Goal: Task Accomplishment & Management: Manage account settings

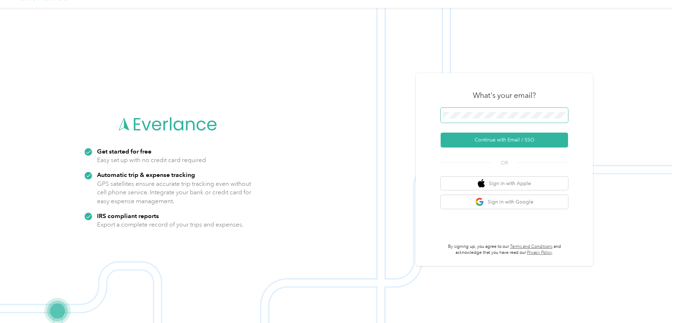
scroll to position [23, 0]
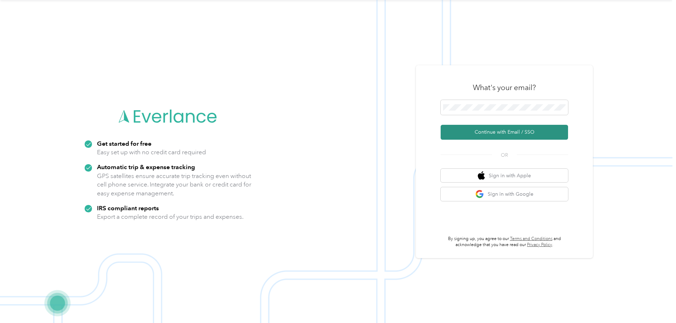
click at [502, 134] on button "Continue with Email / SSO" at bounding box center [505, 132] width 128 height 15
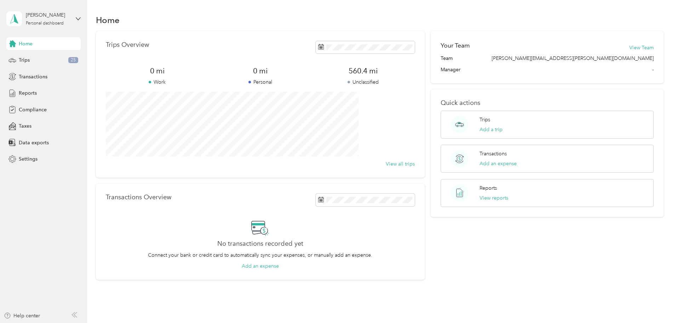
click at [653, 70] on span "-" at bounding box center [653, 69] width 1 height 7
click at [79, 19] on icon at bounding box center [78, 18] width 5 height 5
click at [32, 158] on span "Settings" at bounding box center [28, 158] width 19 height 7
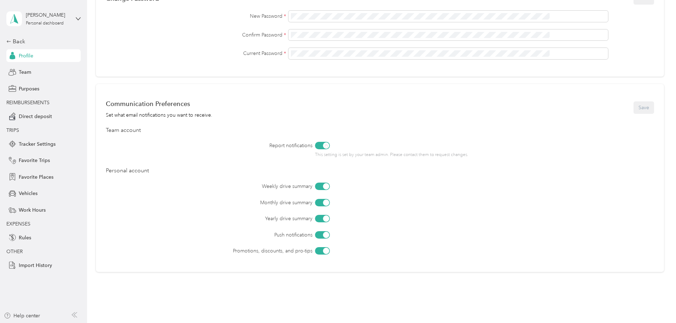
scroll to position [242, 0]
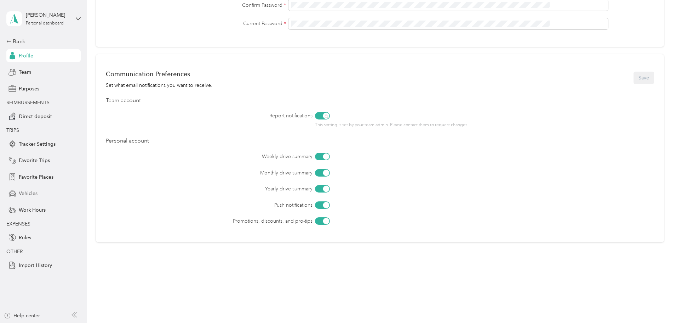
click at [30, 192] on span "Vehicles" at bounding box center [28, 192] width 19 height 7
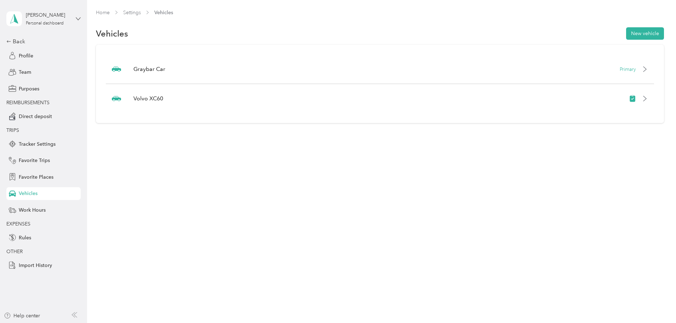
click at [78, 18] on icon at bounding box center [78, 18] width 5 height 5
click at [28, 69] on span "Team" at bounding box center [25, 71] width 12 height 7
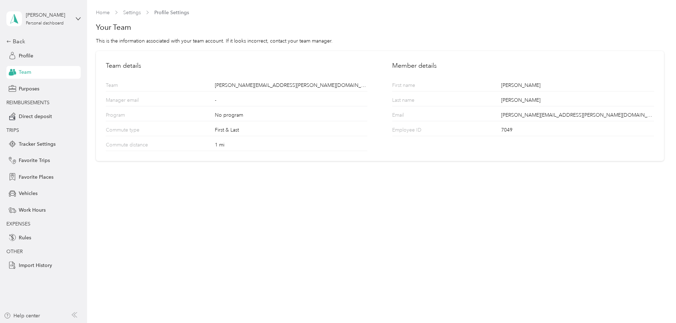
click at [23, 73] on span "Team" at bounding box center [25, 71] width 12 height 7
click at [77, 19] on icon at bounding box center [78, 18] width 5 height 5
click at [15, 19] on polygon at bounding box center [16, 18] width 4 height 9
click at [84, 120] on aside "[PERSON_NAME] Personal dashboard Back Profile Team Purposes REIMBURSEMENTS Dire…" at bounding box center [43, 161] width 87 height 323
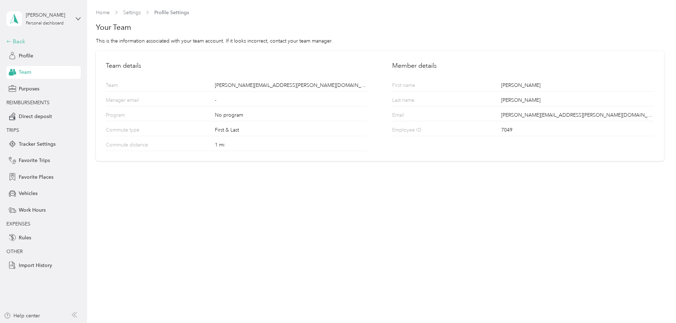
click at [13, 40] on div "Back" at bounding box center [41, 41] width 71 height 9
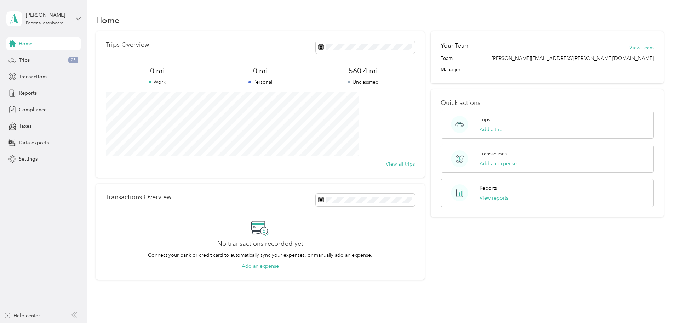
click at [79, 17] on icon at bounding box center [78, 18] width 5 height 5
click at [78, 19] on icon at bounding box center [78, 18] width 4 height 2
click at [34, 158] on span "Settings" at bounding box center [28, 158] width 19 height 7
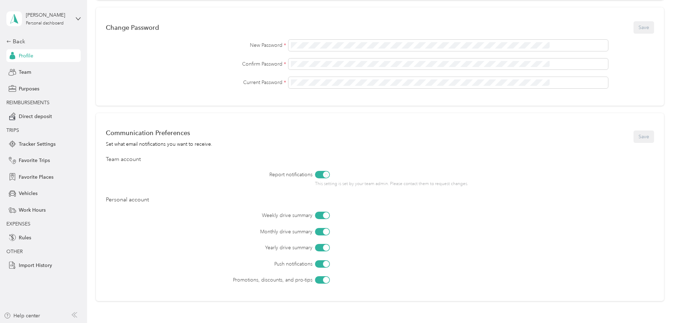
scroll to position [242, 0]
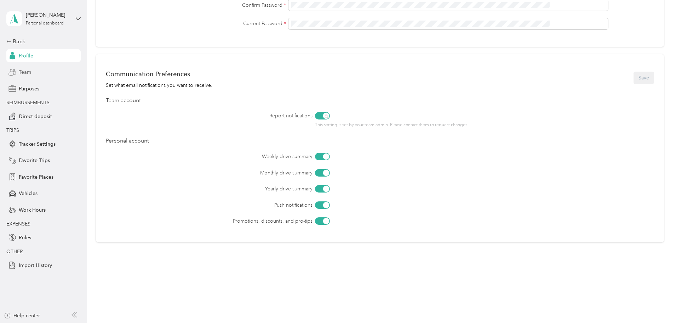
click at [24, 74] on span "Team" at bounding box center [25, 71] width 12 height 7
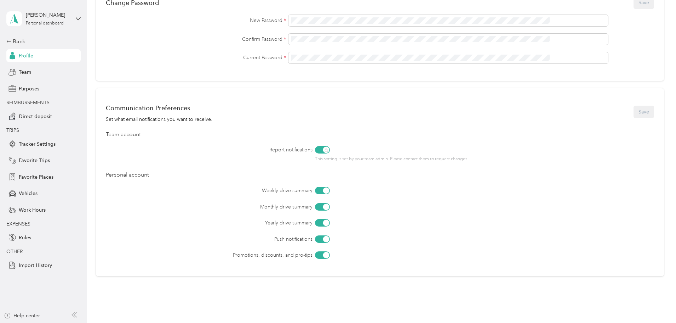
scroll to position [242, 0]
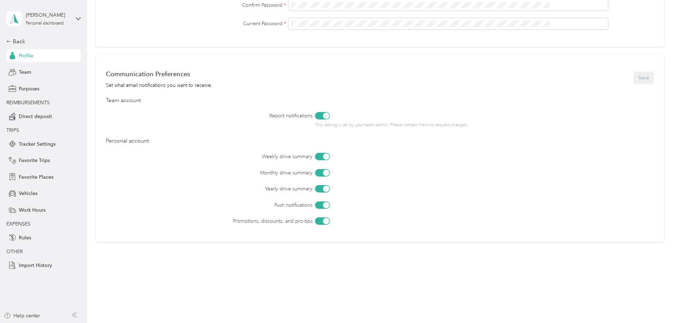
click at [179, 103] on div "Team account" at bounding box center [380, 100] width 549 height 9
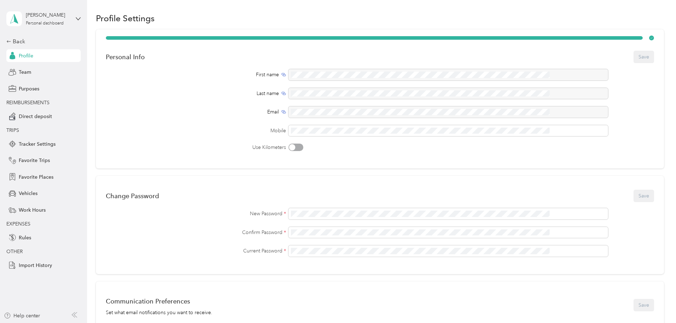
scroll to position [0, 0]
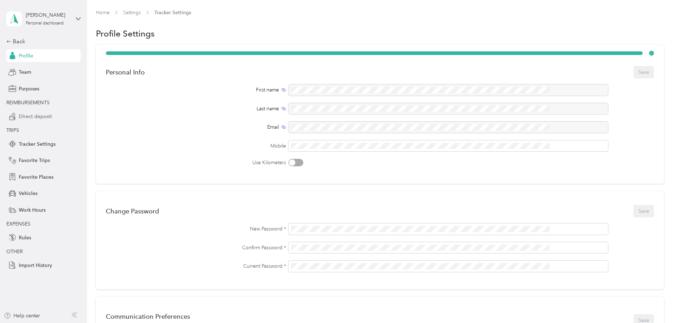
click at [40, 117] on span "Direct deposit" at bounding box center [35, 116] width 33 height 7
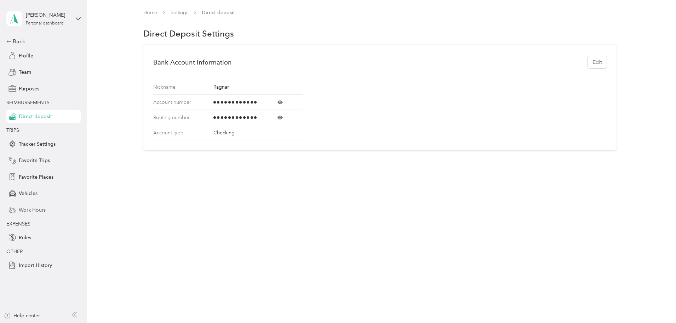
click at [38, 211] on span "Work Hours" at bounding box center [32, 209] width 27 height 7
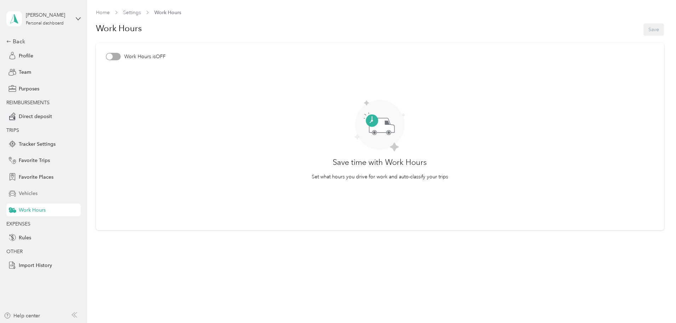
click at [29, 190] on span "Vehicles" at bounding box center [28, 192] width 19 height 7
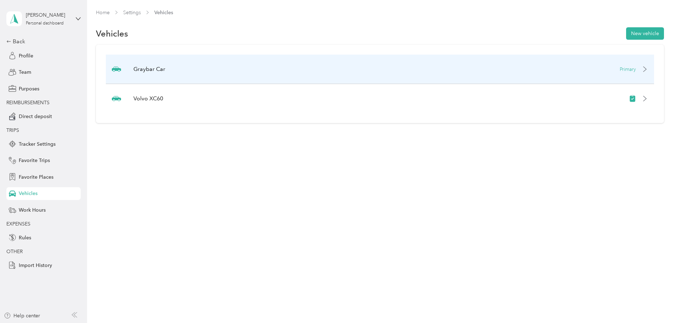
click at [642, 67] on icon at bounding box center [645, 69] width 6 height 6
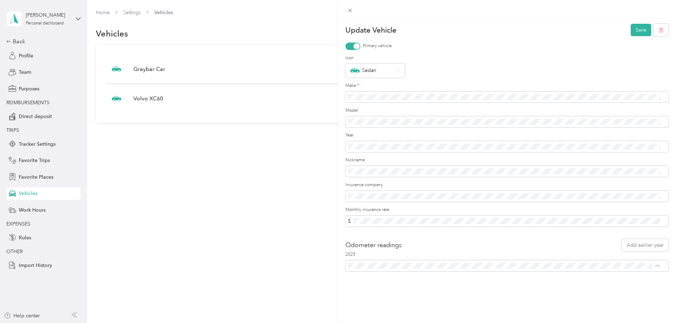
click at [302, 230] on div "Update Vehicle Save Primary vehicle Icon Sedan Make * Model Year Nickname Insur…" at bounding box center [338, 161] width 676 height 323
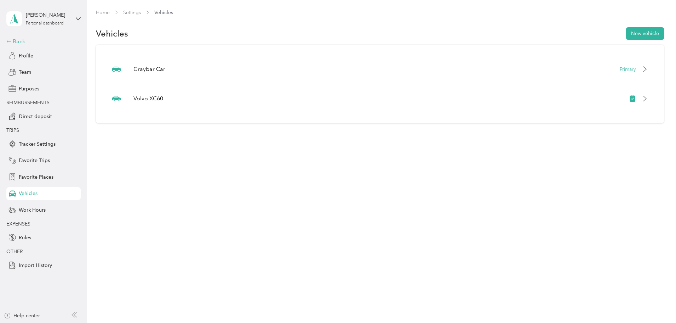
click at [18, 41] on div "Back" at bounding box center [41, 41] width 71 height 9
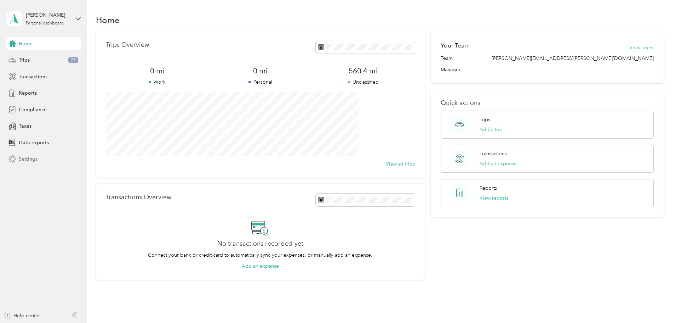
click at [28, 158] on span "Settings" at bounding box center [28, 158] width 19 height 7
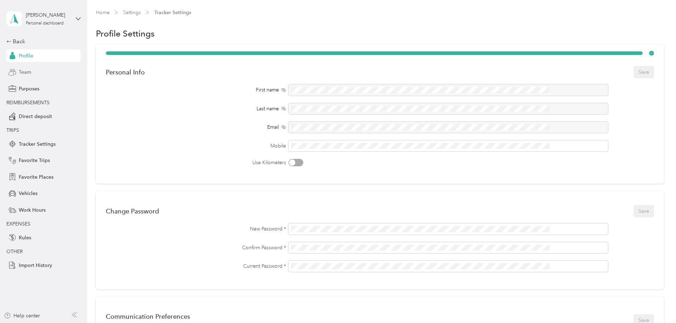
click at [25, 73] on span "Team" at bounding box center [25, 71] width 12 height 7
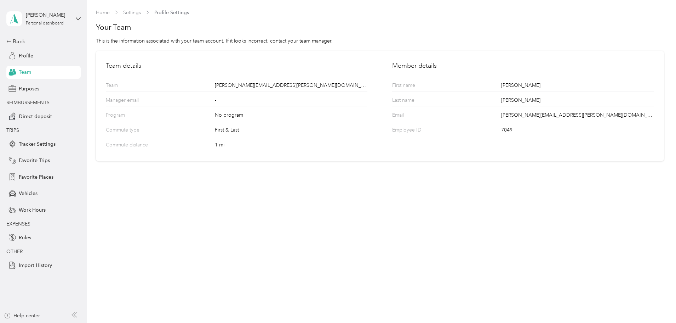
click at [217, 101] on div "-" at bounding box center [291, 101] width 153 height 10
click at [218, 101] on div "-" at bounding box center [291, 101] width 153 height 10
click at [36, 145] on span "Tracker Settings" at bounding box center [37, 143] width 37 height 7
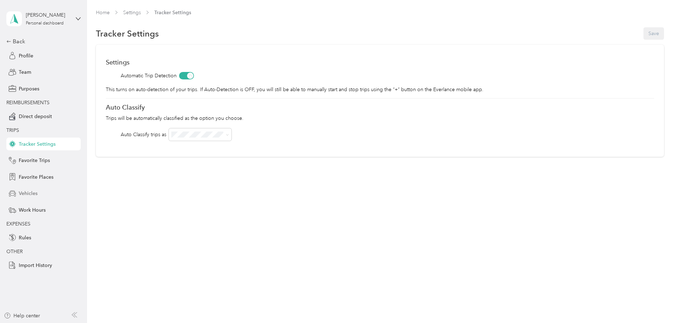
click at [26, 195] on span "Vehicles" at bounding box center [28, 192] width 19 height 7
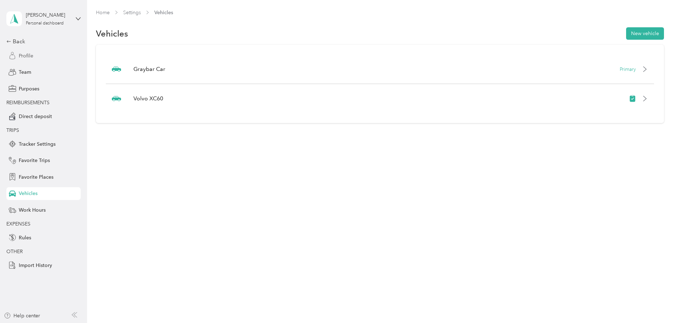
click at [23, 59] on span "Profile" at bounding box center [26, 55] width 15 height 7
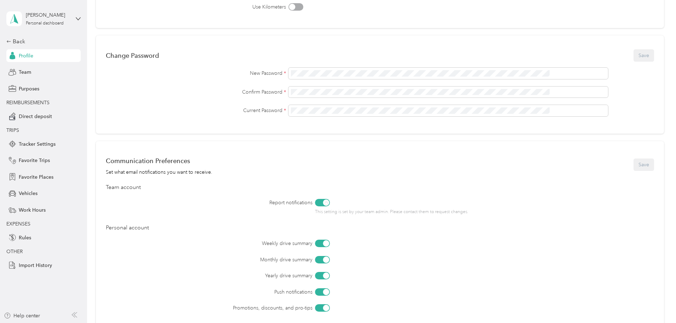
scroll to position [242, 0]
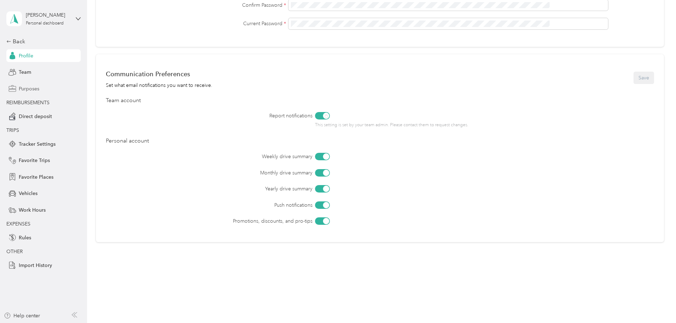
click at [30, 89] on span "Purposes" at bounding box center [29, 88] width 21 height 7
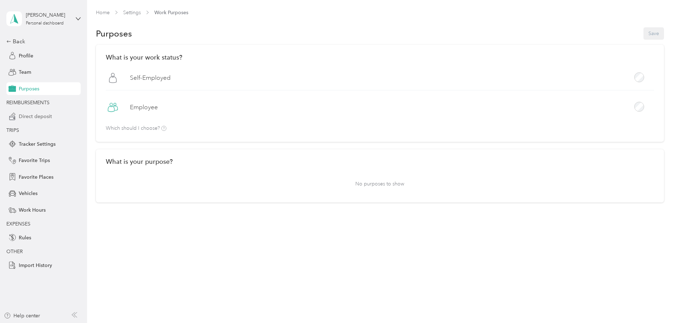
click at [36, 118] on span "Direct deposit" at bounding box center [35, 116] width 33 height 7
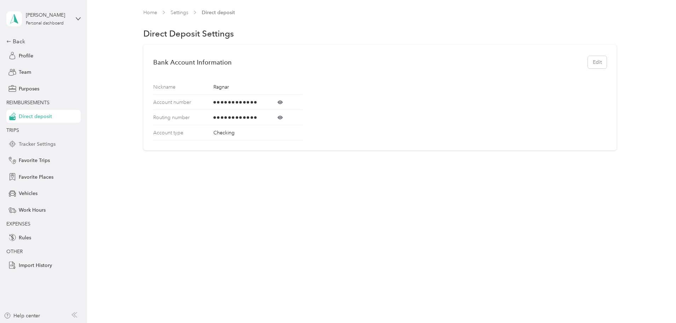
click at [33, 145] on span "Tracker Settings" at bounding box center [37, 143] width 37 height 7
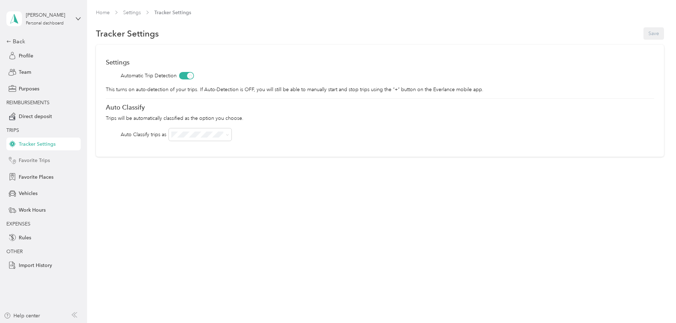
click at [32, 162] on span "Favorite Trips" at bounding box center [34, 160] width 31 height 7
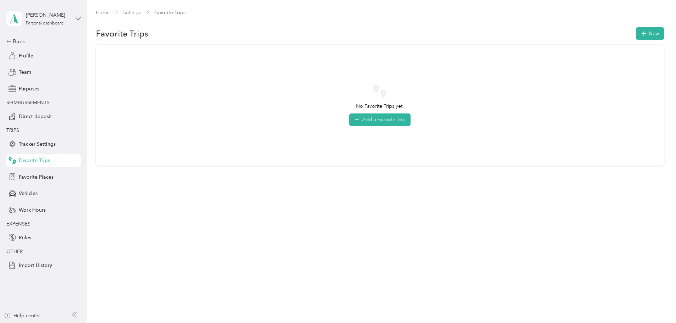
click at [79, 21] on icon at bounding box center [78, 18] width 5 height 5
click at [77, 18] on icon at bounding box center [78, 18] width 4 height 2
click at [26, 55] on span "Profile" at bounding box center [26, 55] width 15 height 7
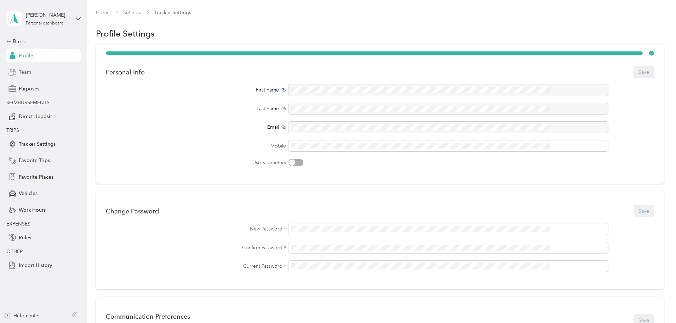
click at [27, 75] on span "Team" at bounding box center [25, 71] width 12 height 7
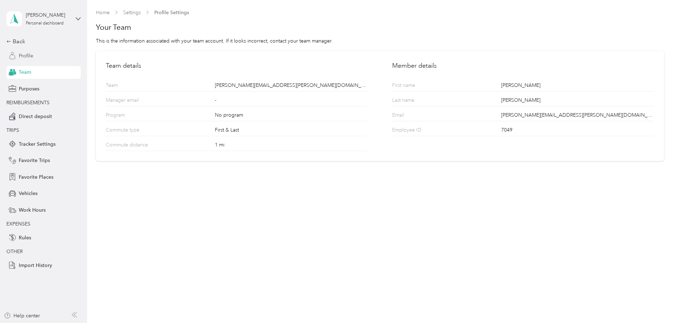
click at [29, 55] on span "Profile" at bounding box center [26, 55] width 15 height 7
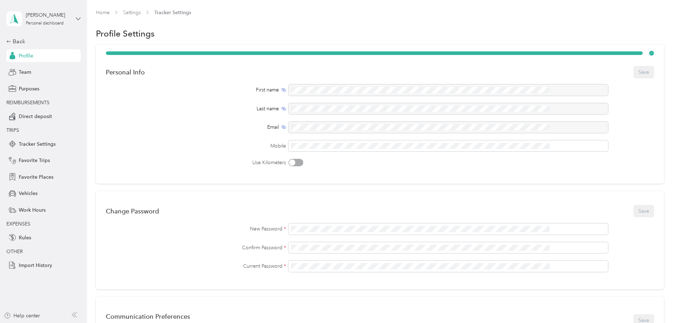
click at [77, 17] on icon at bounding box center [78, 18] width 5 height 5
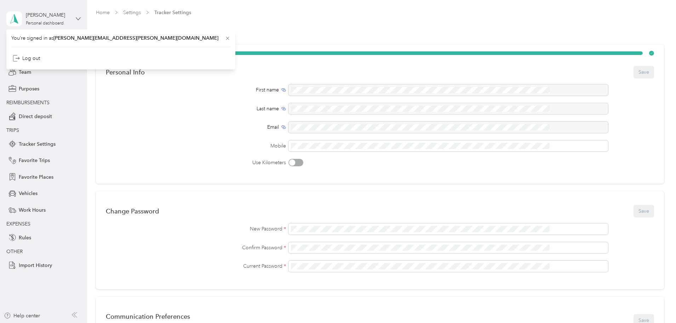
click at [77, 17] on icon at bounding box center [78, 18] width 5 height 5
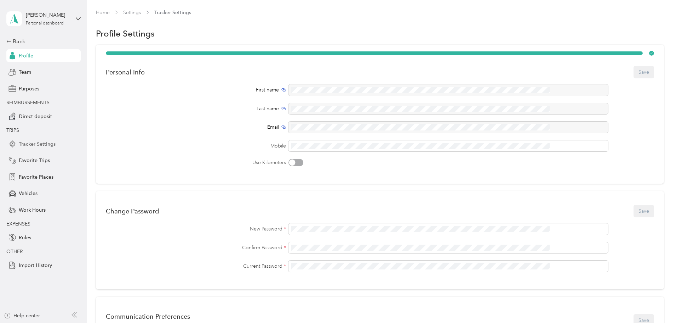
click at [44, 145] on span "Tracker Settings" at bounding box center [37, 143] width 37 height 7
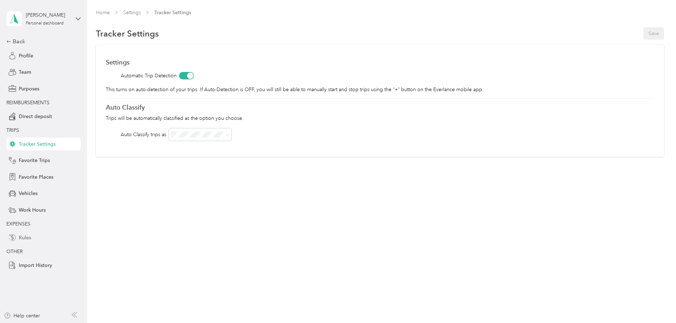
click at [22, 236] on span "Rules" at bounding box center [25, 237] width 12 height 7
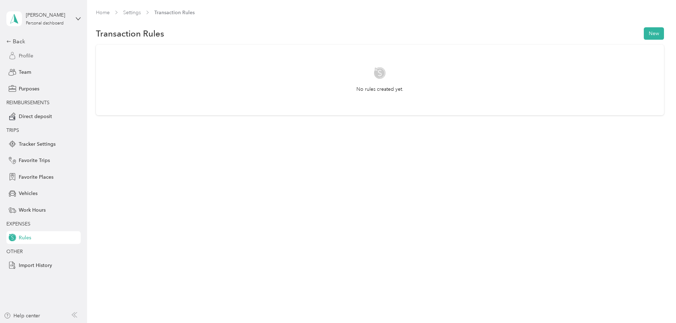
click at [27, 55] on span "Profile" at bounding box center [26, 55] width 15 height 7
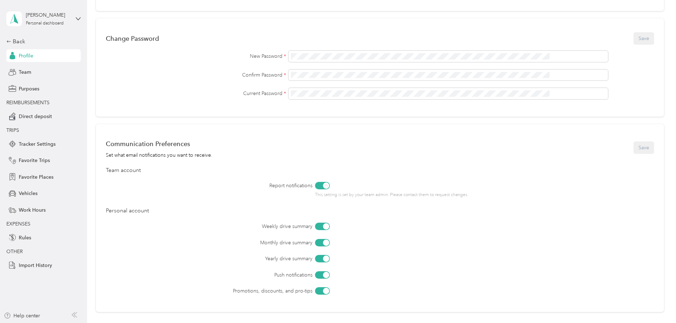
scroll to position [242, 0]
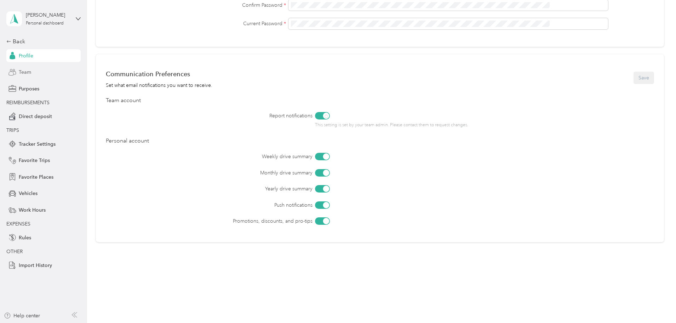
click at [23, 73] on span "Team" at bounding box center [25, 71] width 12 height 7
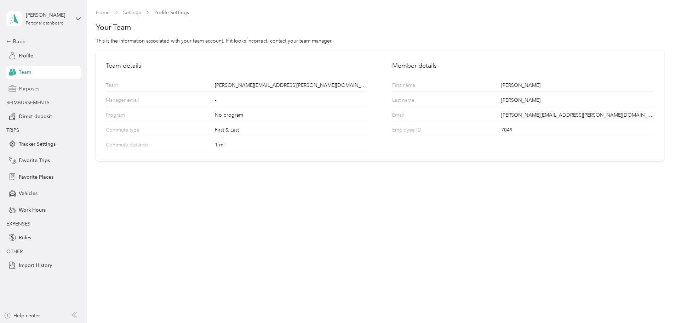
click at [27, 90] on span "Purposes" at bounding box center [29, 88] width 21 height 7
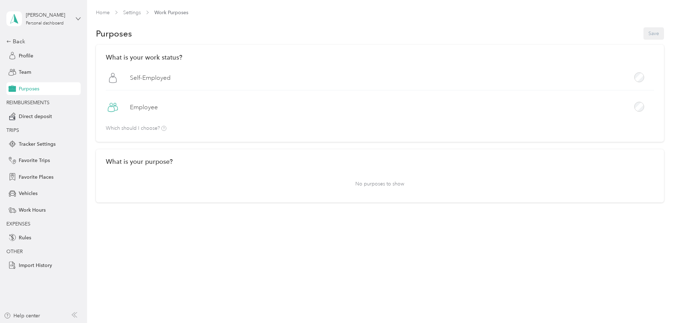
click at [79, 17] on icon at bounding box center [78, 18] width 5 height 5
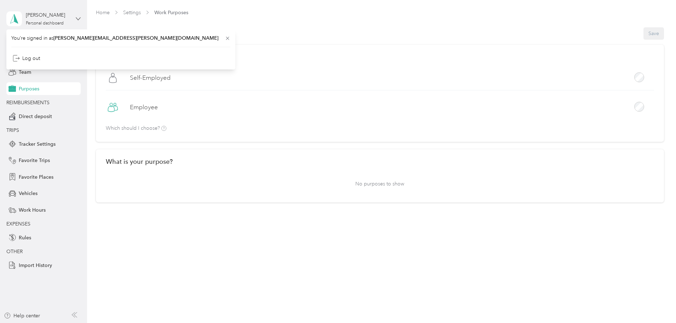
click at [79, 18] on icon at bounding box center [78, 18] width 4 height 2
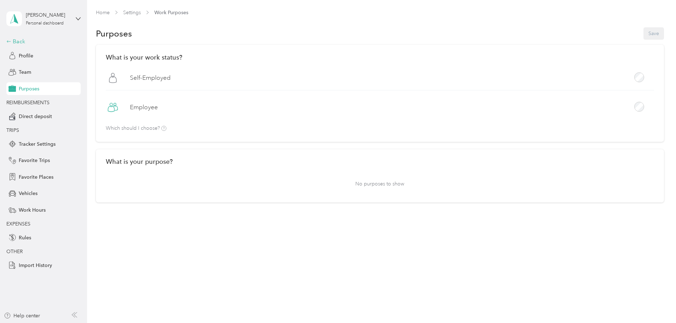
click at [16, 41] on div "Back" at bounding box center [41, 41] width 71 height 9
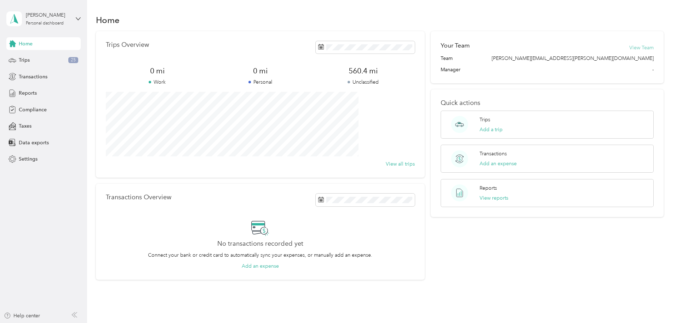
click at [630, 46] on button "View Team" at bounding box center [642, 47] width 24 height 7
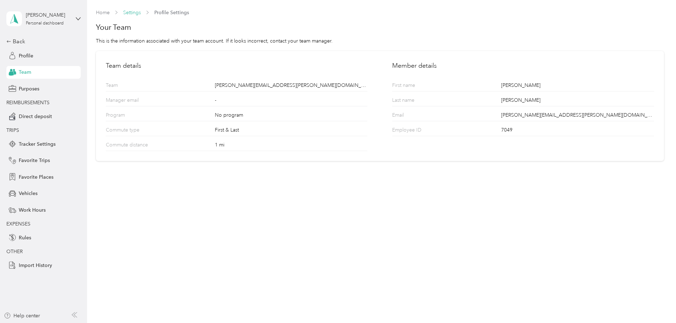
click at [130, 12] on link "Settings" at bounding box center [132, 13] width 18 height 6
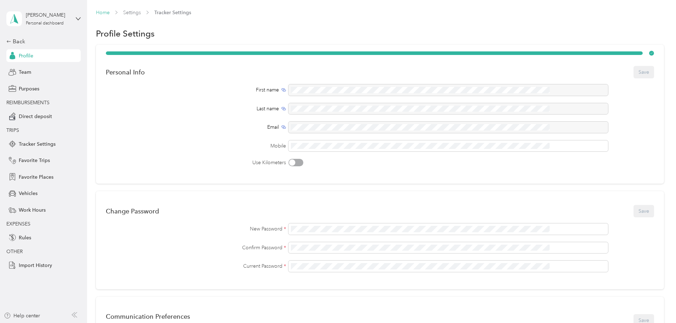
click at [110, 12] on link "Home" at bounding box center [103, 13] width 14 height 6
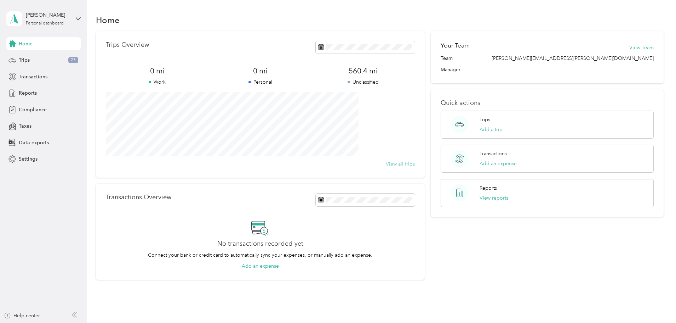
click at [402, 164] on button "View all trips" at bounding box center [400, 163] width 29 height 7
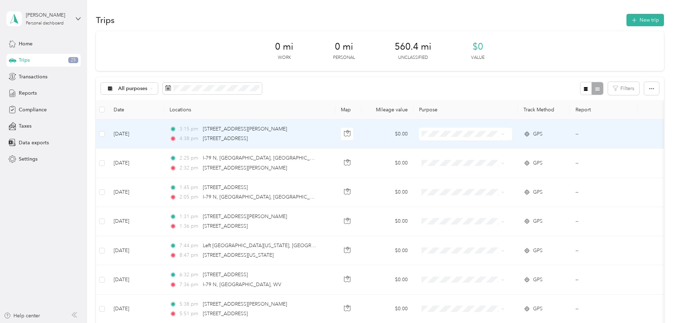
click at [505, 135] on icon at bounding box center [503, 133] width 3 height 3
click at [479, 146] on span "Personal" at bounding box center [501, 146] width 66 height 7
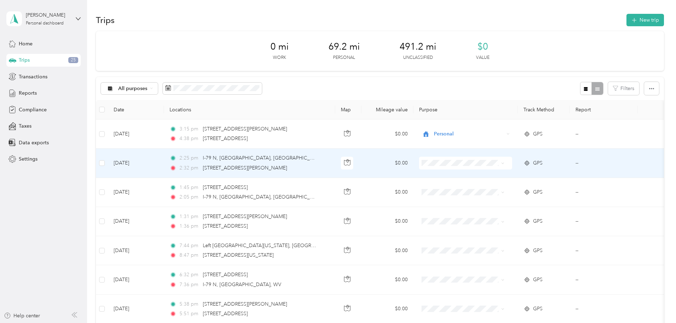
click at [512, 162] on span at bounding box center [465, 163] width 93 height 13
click at [505, 165] on icon at bounding box center [503, 163] width 3 height 3
click at [501, 176] on span "Personal" at bounding box center [501, 175] width 66 height 7
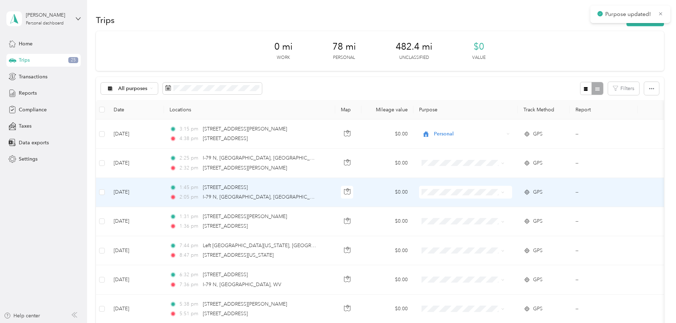
click at [505, 193] on icon at bounding box center [503, 192] width 3 height 3
click at [496, 207] on li "Personal" at bounding box center [495, 205] width 88 height 12
click at [505, 193] on icon at bounding box center [503, 192] width 3 height 3
click at [493, 208] on body "Purpose updated! Jason Berger Personal dashboard Home Trips 25 Transactions Rep…" at bounding box center [336, 161] width 673 height 323
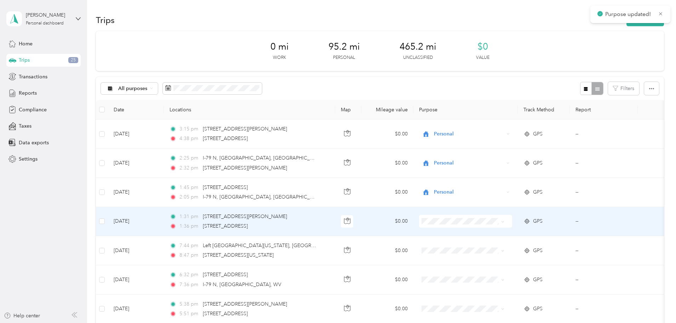
click at [505, 221] on span at bounding box center [502, 221] width 6 height 8
click at [505, 222] on icon at bounding box center [503, 221] width 3 height 3
click at [500, 236] on li "Personal" at bounding box center [495, 234] width 88 height 12
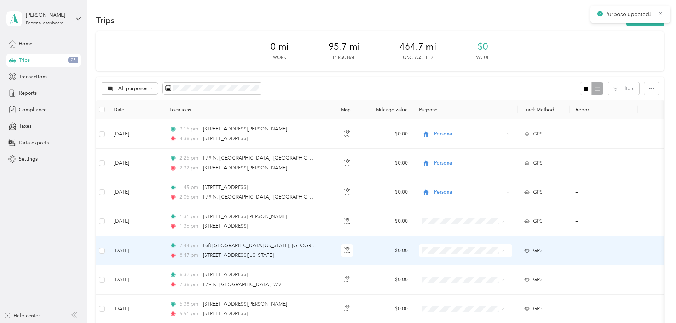
click at [505, 250] on icon at bounding box center [503, 250] width 3 height 3
click at [491, 264] on li "Personal" at bounding box center [495, 260] width 88 height 12
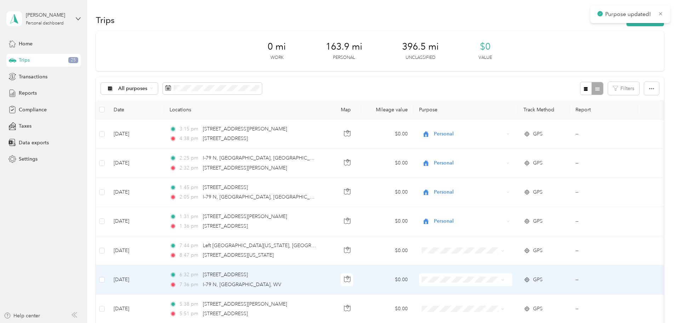
click at [505, 281] on icon at bounding box center [503, 279] width 3 height 3
click at [497, 295] on body "Purpose updated! Jason Berger Personal dashboard Home Trips 25 Transactions Rep…" at bounding box center [336, 161] width 673 height 323
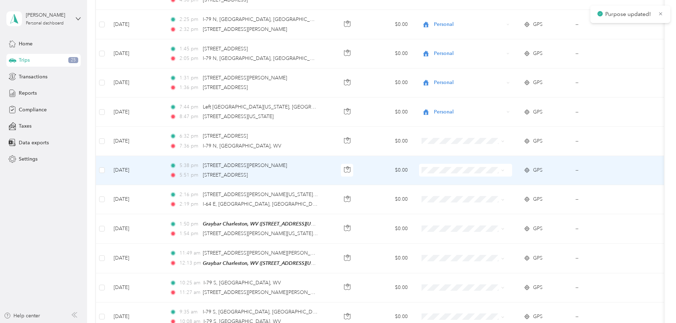
scroll to position [142, 0]
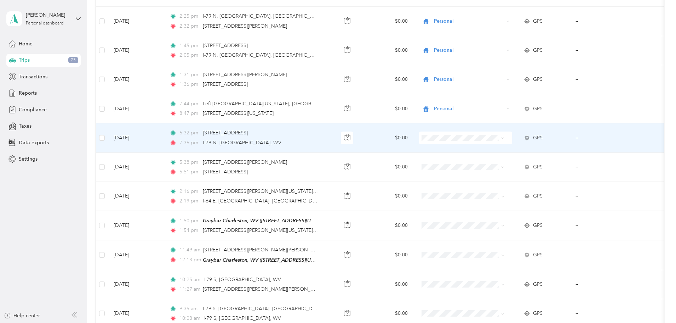
click at [505, 138] on icon at bounding box center [503, 137] width 3 height 3
click at [499, 151] on span "Personal" at bounding box center [501, 150] width 66 height 7
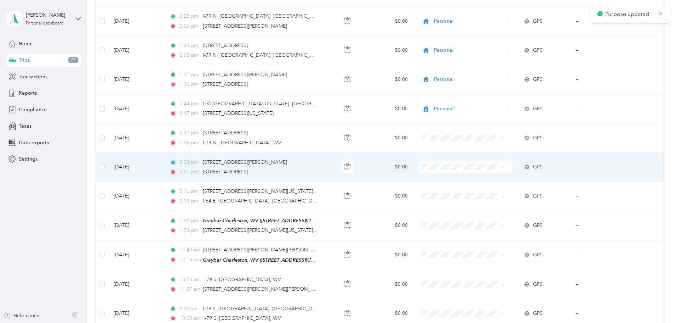
click at [505, 166] on icon at bounding box center [503, 166] width 3 height 3
click at [496, 179] on span "Personal" at bounding box center [501, 179] width 66 height 7
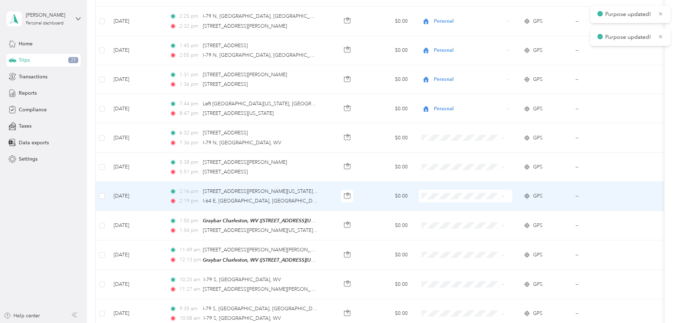
click at [505, 197] on icon at bounding box center [503, 196] width 3 height 3
click at [497, 211] on li "Personal" at bounding box center [495, 209] width 88 height 12
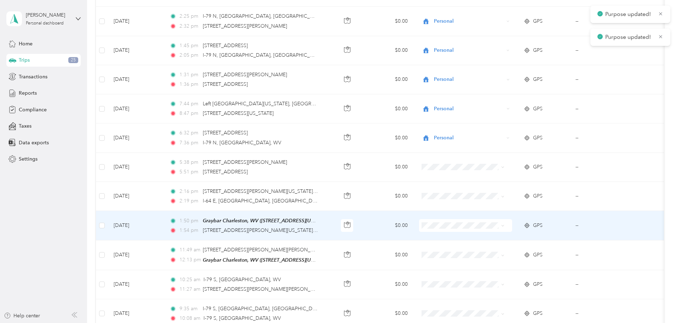
click at [512, 226] on span at bounding box center [465, 225] width 93 height 13
click at [505, 225] on icon at bounding box center [503, 225] width 3 height 3
click at [495, 237] on span "Personal" at bounding box center [501, 237] width 66 height 7
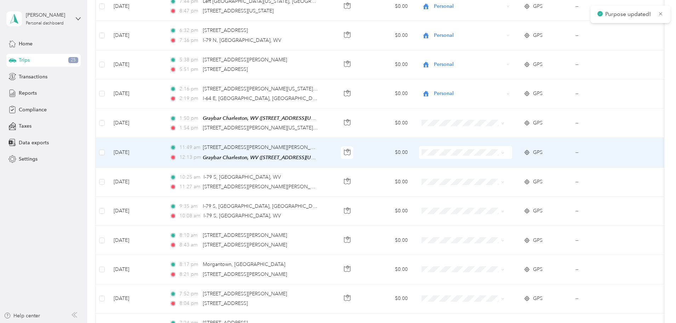
scroll to position [248, 0]
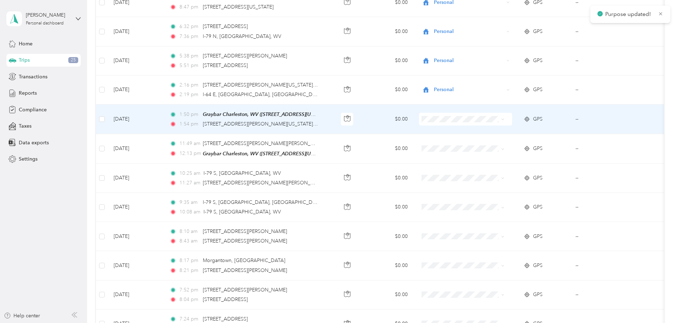
click at [505, 120] on span at bounding box center [502, 119] width 6 height 8
click at [505, 120] on icon at bounding box center [503, 119] width 3 height 3
click at [510, 135] on li "Personal" at bounding box center [495, 131] width 88 height 12
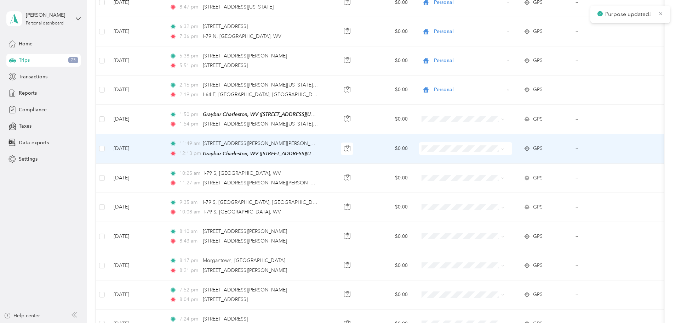
click at [505, 147] on icon at bounding box center [503, 148] width 3 height 3
click at [487, 163] on li "Personal" at bounding box center [495, 161] width 88 height 12
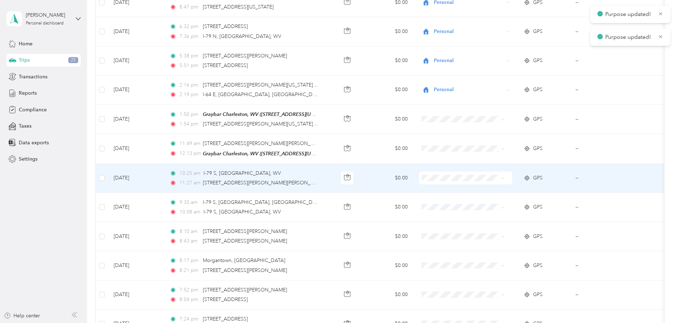
click at [505, 179] on span at bounding box center [503, 178] width 3 height 6
click at [505, 174] on span at bounding box center [502, 178] width 6 height 8
click at [505, 177] on icon at bounding box center [503, 177] width 3 height 3
click at [495, 191] on span "Personal" at bounding box center [501, 189] width 66 height 7
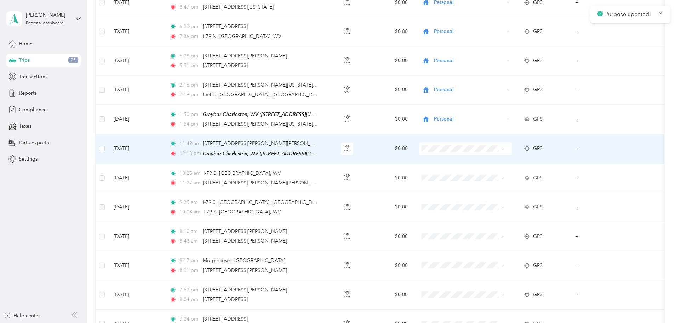
click at [505, 148] on icon at bounding box center [503, 148] width 3 height 3
click at [500, 161] on span "Personal" at bounding box center [501, 161] width 66 height 7
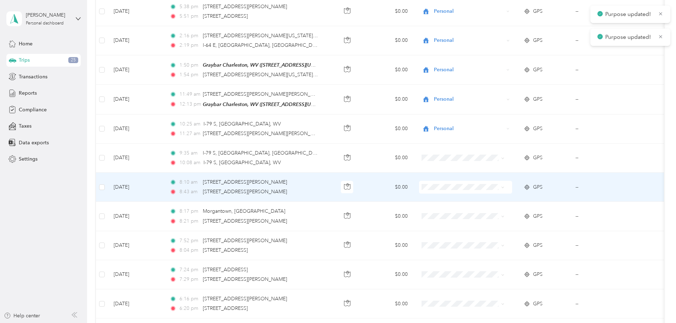
scroll to position [319, 0]
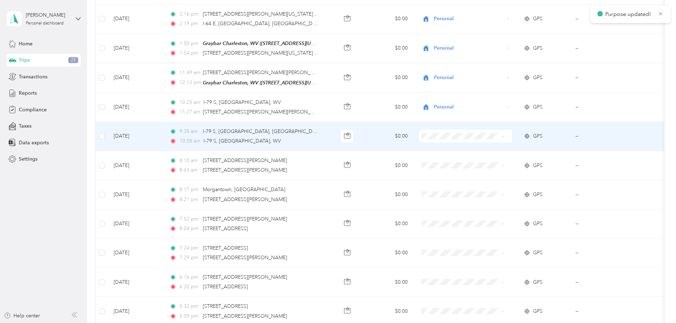
click at [505, 138] on span at bounding box center [502, 136] width 6 height 8
click at [505, 138] on span at bounding box center [503, 136] width 3 height 6
click at [505, 136] on icon at bounding box center [503, 136] width 3 height 3
click at [494, 149] on li "Personal" at bounding box center [495, 148] width 88 height 12
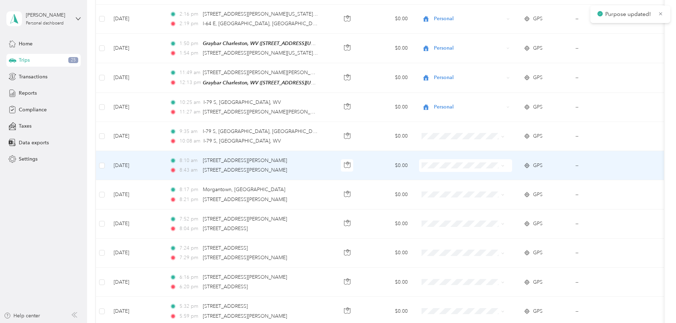
click at [505, 163] on span at bounding box center [503, 165] width 3 height 6
click at [505, 162] on span at bounding box center [503, 165] width 3 height 6
click at [505, 166] on span at bounding box center [502, 166] width 6 height 8
click at [505, 166] on icon at bounding box center [503, 165] width 3 height 3
click at [496, 180] on li "Personal" at bounding box center [495, 178] width 88 height 12
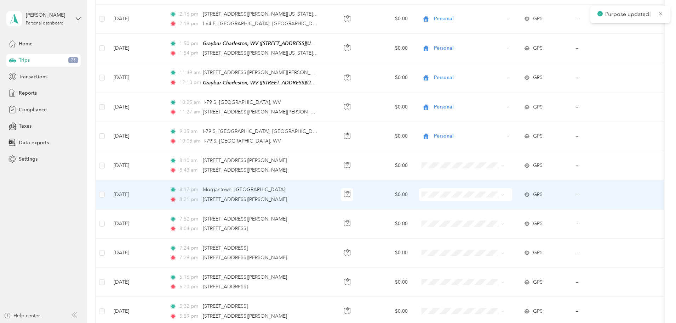
click at [512, 194] on span at bounding box center [465, 194] width 93 height 13
click at [512, 195] on span at bounding box center [465, 194] width 93 height 13
click at [505, 193] on icon at bounding box center [503, 194] width 3 height 3
click at [498, 204] on span "Personal" at bounding box center [501, 206] width 66 height 7
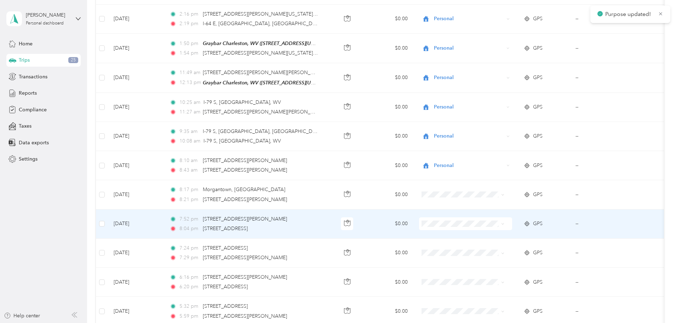
click at [505, 223] on icon at bounding box center [503, 223] width 3 height 3
click at [505, 237] on li "Personal" at bounding box center [495, 236] width 88 height 12
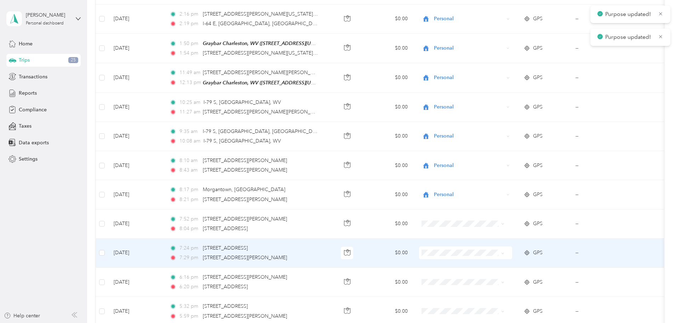
click at [505, 252] on icon at bounding box center [503, 252] width 3 height 3
click at [502, 267] on li "Personal" at bounding box center [495, 265] width 88 height 12
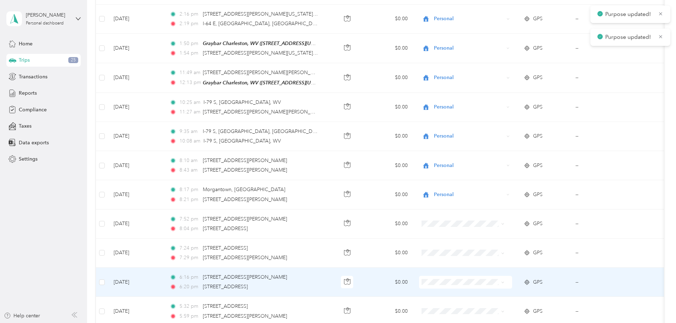
click at [504, 282] on icon at bounding box center [503, 282] width 2 height 1
click at [487, 295] on span "Personal" at bounding box center [501, 294] width 66 height 7
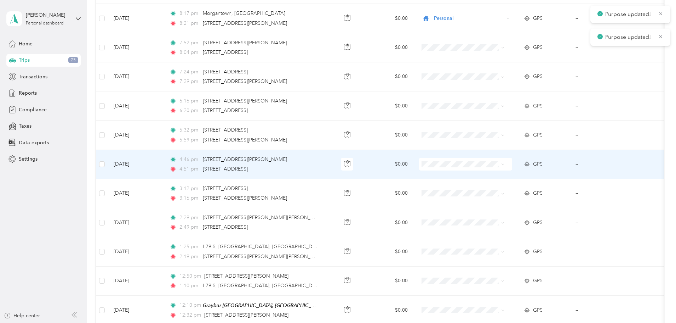
scroll to position [496, 0]
click at [505, 162] on icon at bounding box center [503, 163] width 3 height 3
click at [481, 179] on body "Purpose updated! Jason Berger Personal dashboard Home Trips 25 Transactions Rep…" at bounding box center [336, 161] width 673 height 323
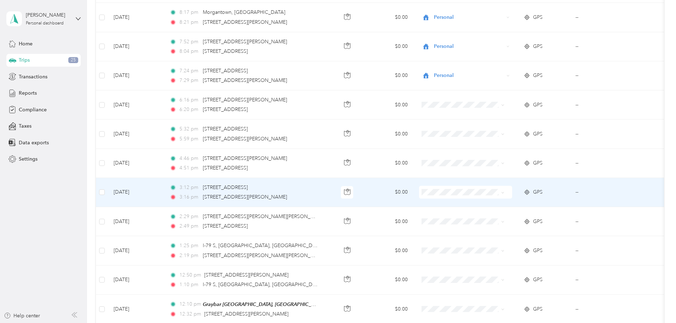
click at [512, 192] on span at bounding box center [465, 192] width 93 height 13
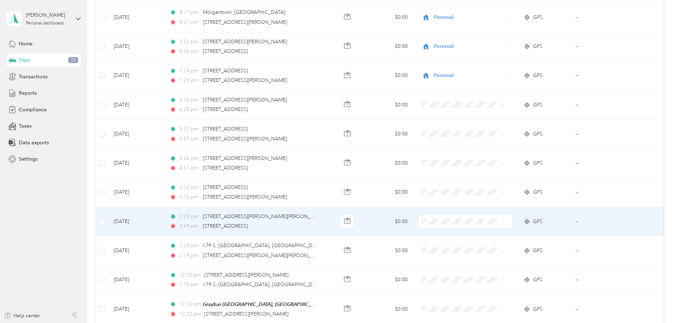
click at [505, 222] on span at bounding box center [502, 221] width 6 height 8
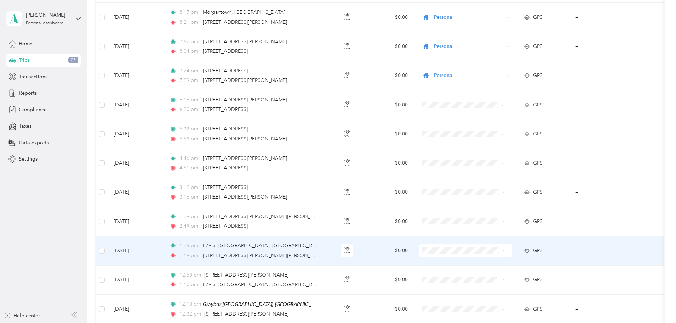
click at [505, 249] on icon at bounding box center [503, 250] width 3 height 3
click at [497, 264] on li "Personal" at bounding box center [495, 263] width 88 height 12
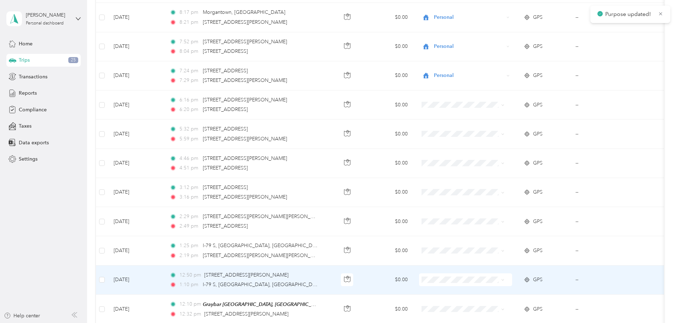
click at [504, 279] on icon at bounding box center [503, 279] width 2 height 1
click at [492, 294] on li "Personal" at bounding box center [495, 290] width 88 height 12
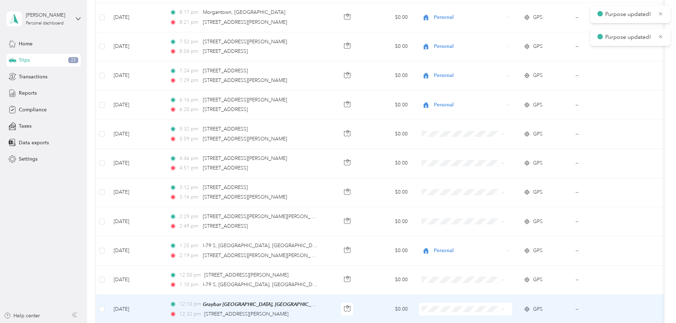
scroll to position [602, 0]
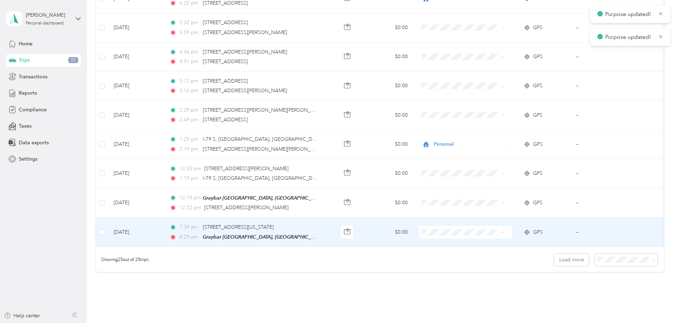
click at [505, 232] on icon at bounding box center [503, 232] width 3 height 3
click at [496, 244] on span "Personal" at bounding box center [501, 243] width 66 height 7
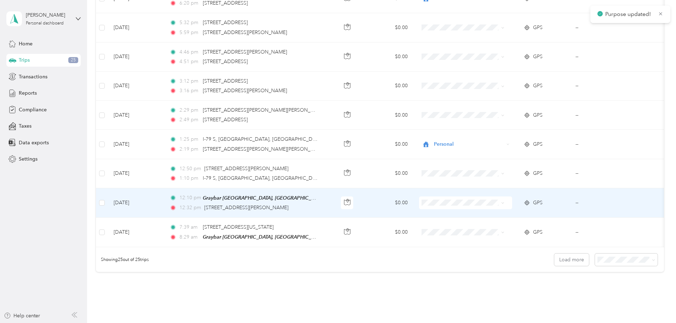
click at [504, 202] on icon at bounding box center [503, 202] width 2 height 1
click at [492, 217] on li "Personal" at bounding box center [495, 215] width 88 height 12
click at [505, 203] on icon at bounding box center [503, 202] width 3 height 3
click at [501, 215] on li "Personal" at bounding box center [495, 215] width 88 height 12
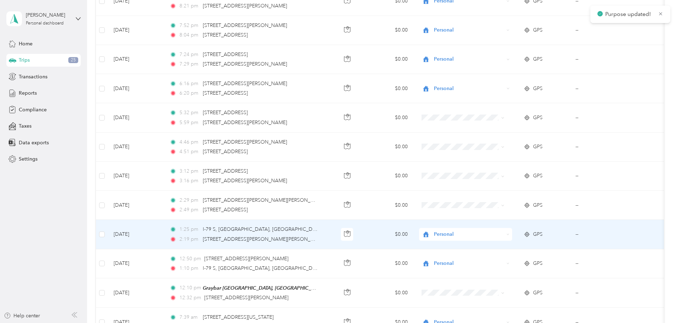
scroll to position [496, 0]
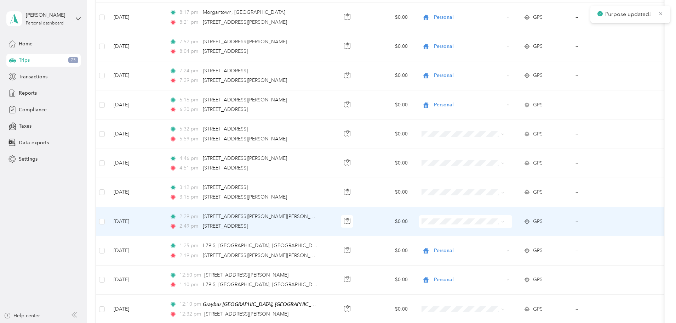
click at [505, 220] on icon at bounding box center [503, 221] width 3 height 3
click at [500, 230] on span "Personal" at bounding box center [501, 232] width 66 height 7
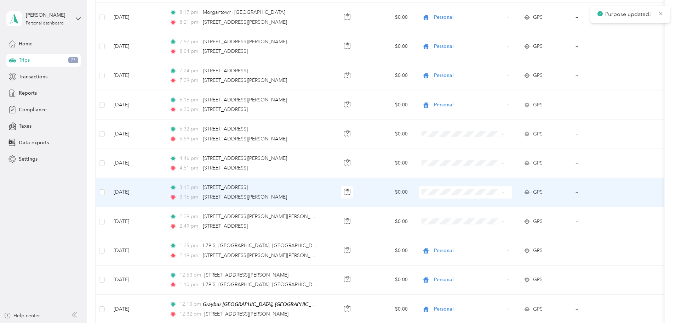
click at [505, 192] on icon at bounding box center [503, 192] width 3 height 3
click at [505, 203] on span "Personal" at bounding box center [501, 203] width 66 height 7
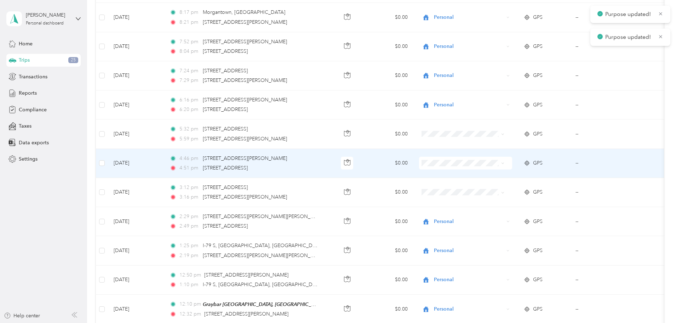
click at [505, 162] on span at bounding box center [502, 163] width 6 height 8
click at [505, 164] on icon at bounding box center [503, 163] width 3 height 3
click at [510, 178] on li "Personal" at bounding box center [495, 175] width 88 height 12
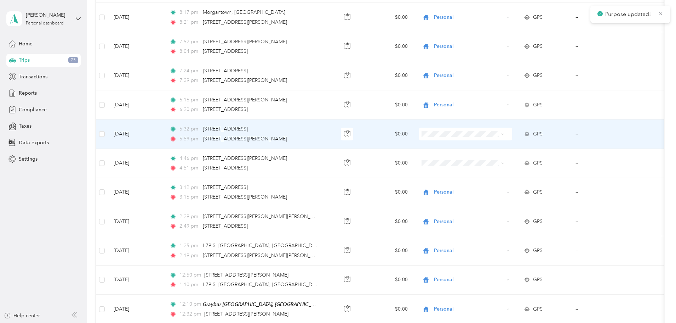
click at [505, 133] on icon at bounding box center [503, 133] width 3 height 3
click at [504, 144] on span "Personal" at bounding box center [501, 145] width 66 height 7
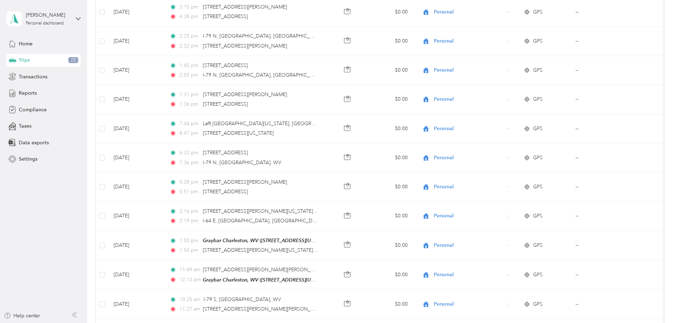
scroll to position [0, 0]
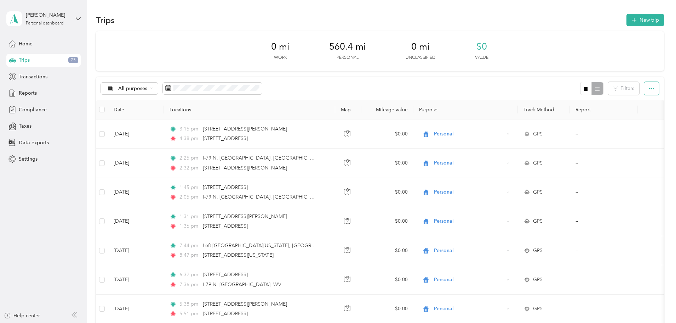
click at [650, 90] on icon "button" at bounding box center [652, 88] width 5 height 5
click at [29, 43] on span "Home" at bounding box center [26, 43] width 14 height 7
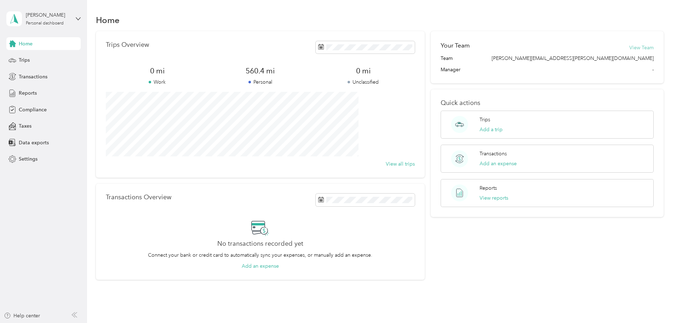
click at [630, 48] on button "View Team" at bounding box center [642, 47] width 24 height 7
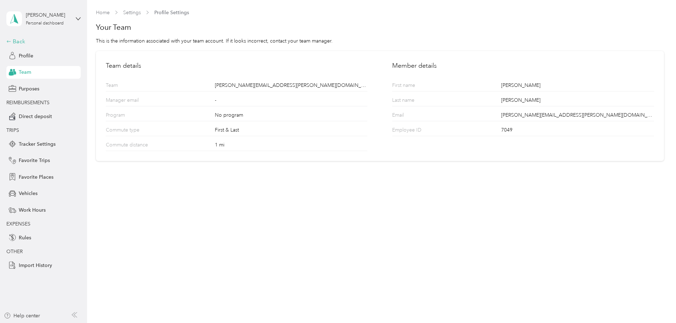
click at [9, 39] on div "Back" at bounding box center [41, 41] width 71 height 9
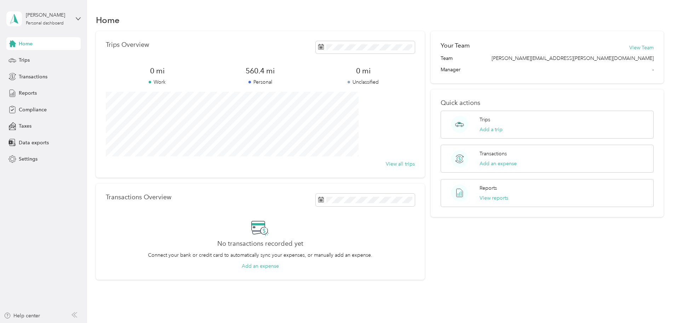
click at [28, 44] on span "Home" at bounding box center [26, 43] width 14 height 7
click at [78, 17] on icon at bounding box center [78, 18] width 5 height 5
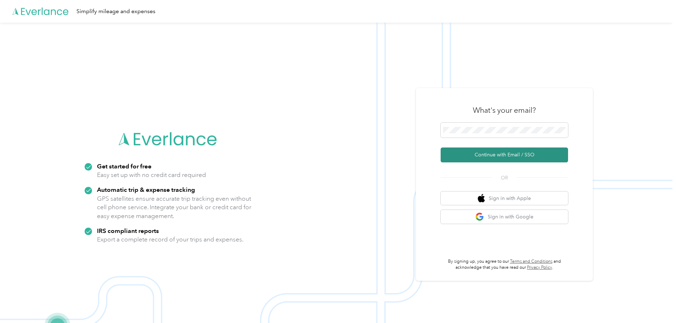
click at [485, 154] on button "Continue with Email / SSO" at bounding box center [505, 154] width 128 height 15
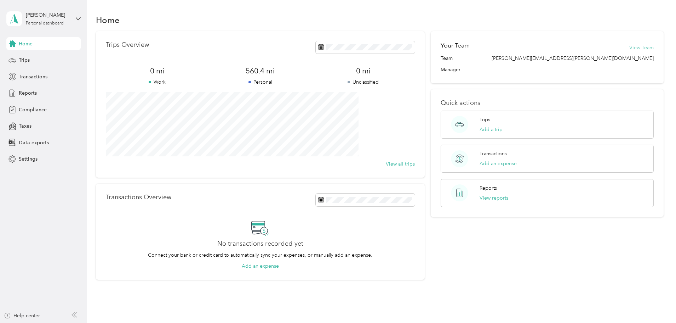
click at [630, 47] on button "View Team" at bounding box center [642, 47] width 24 height 7
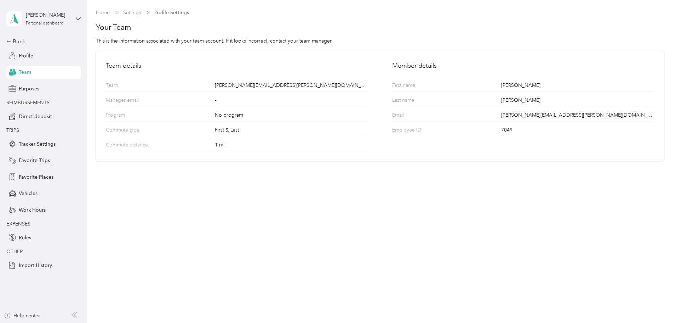
click at [6, 41] on aside "[PERSON_NAME] Personal dashboard Back Profile Team Purposes REIMBURSEMENTS Dire…" at bounding box center [43, 161] width 87 height 323
click at [13, 41] on div "Back" at bounding box center [41, 41] width 71 height 9
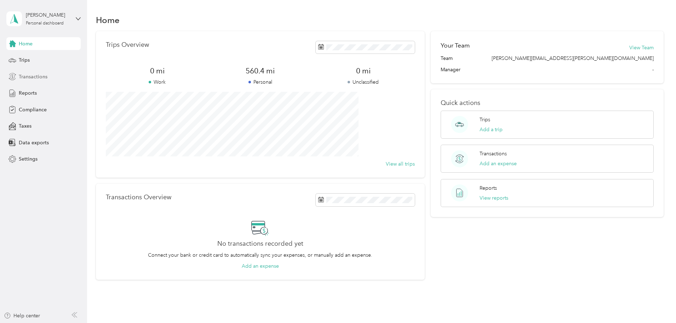
click at [29, 75] on span "Transactions" at bounding box center [33, 76] width 29 height 7
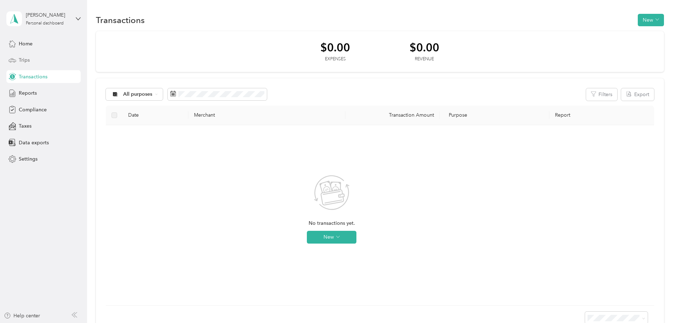
click at [21, 61] on span "Trips" at bounding box center [24, 59] width 11 height 7
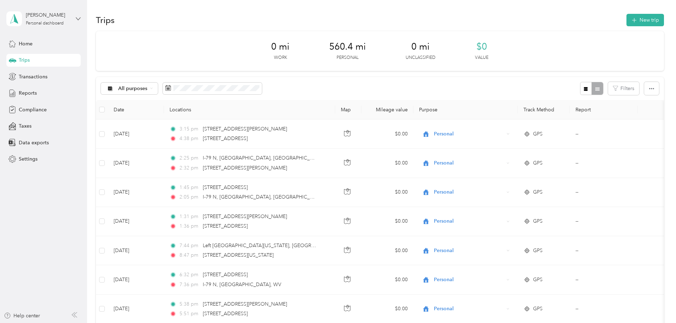
click at [78, 18] on icon at bounding box center [78, 18] width 5 height 5
click at [36, 93] on div "Reports" at bounding box center [43, 93] width 74 height 13
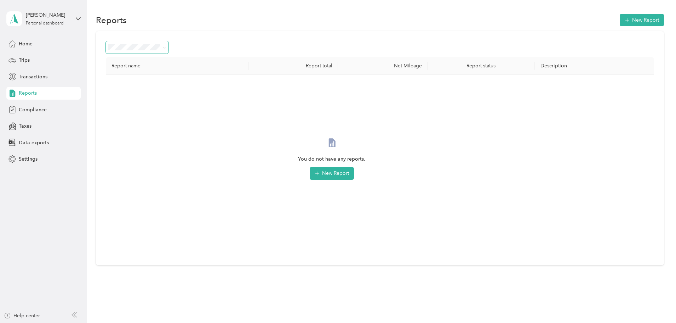
click at [166, 45] on span at bounding box center [164, 47] width 3 height 6
click at [166, 48] on icon at bounding box center [164, 47] width 3 height 3
click at [228, 16] on div "Reports New Report" at bounding box center [380, 19] width 568 height 15
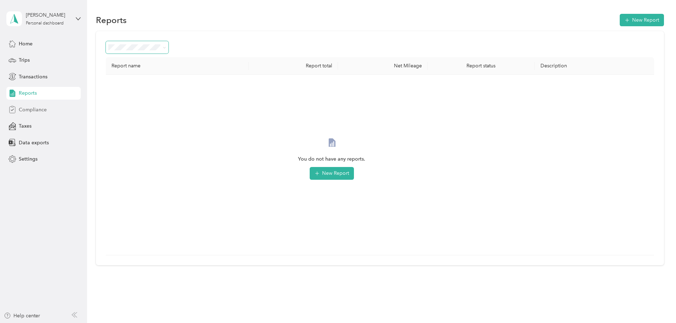
click at [35, 111] on span "Compliance" at bounding box center [33, 109] width 28 height 7
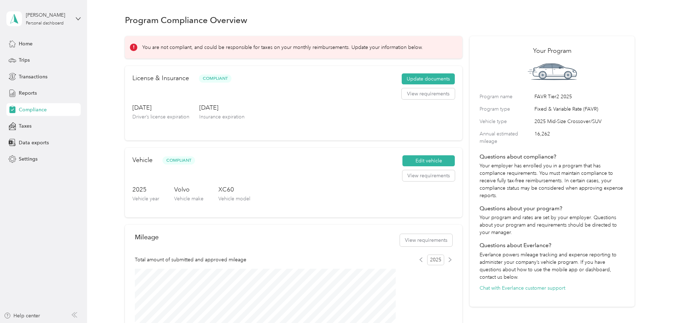
click at [136, 50] on icon at bounding box center [133, 47] width 5 height 5
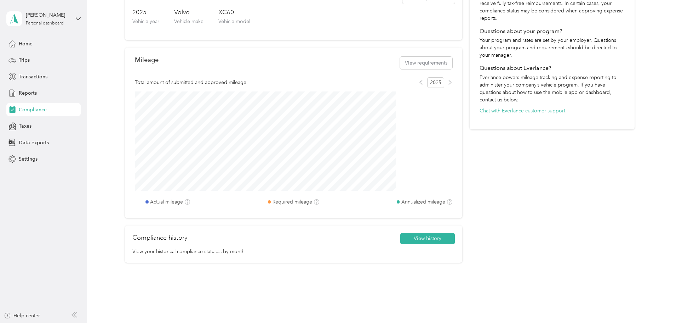
scroll to position [208, 0]
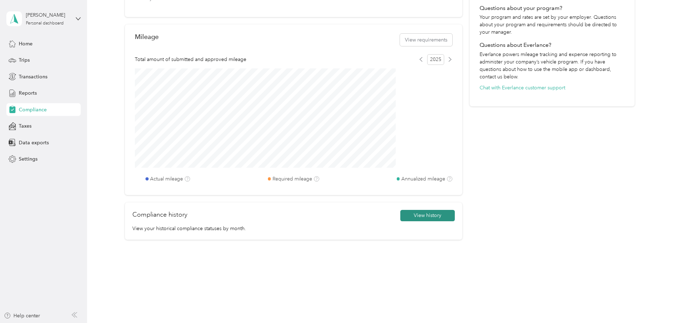
click at [415, 217] on button "View history" at bounding box center [428, 215] width 55 height 11
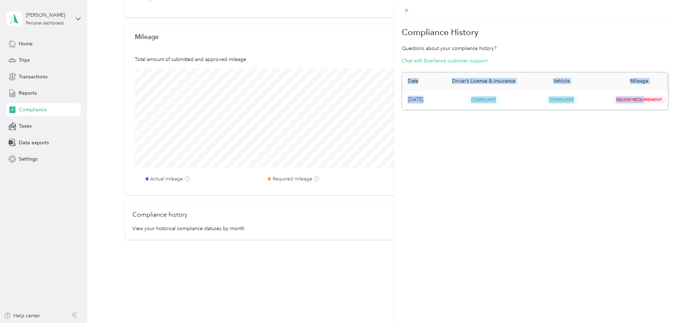
drag, startPoint x: 633, startPoint y: 148, endPoint x: 609, endPoint y: 175, distance: 36.4
click at [610, 175] on div "Compliance History Questions about your compliance history? Chat with Everlance…" at bounding box center [536, 180] width 282 height 323
click at [407, 10] on icon at bounding box center [407, 10] width 6 height 6
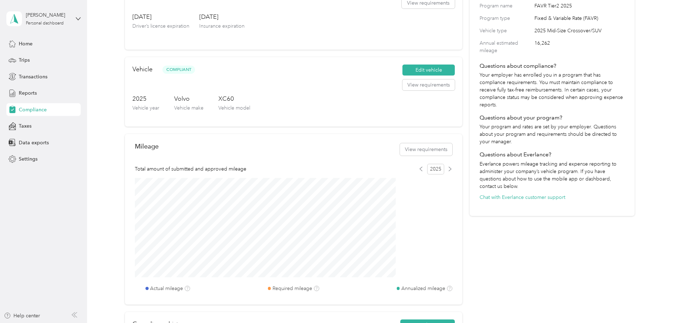
scroll to position [0, 0]
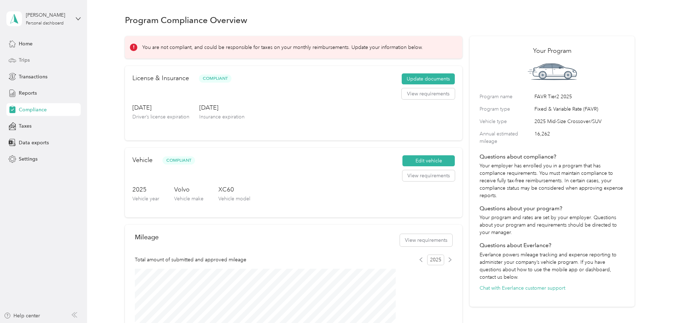
click at [28, 60] on span "Trips" at bounding box center [24, 59] width 11 height 7
